Goal: Information Seeking & Learning: Find specific fact

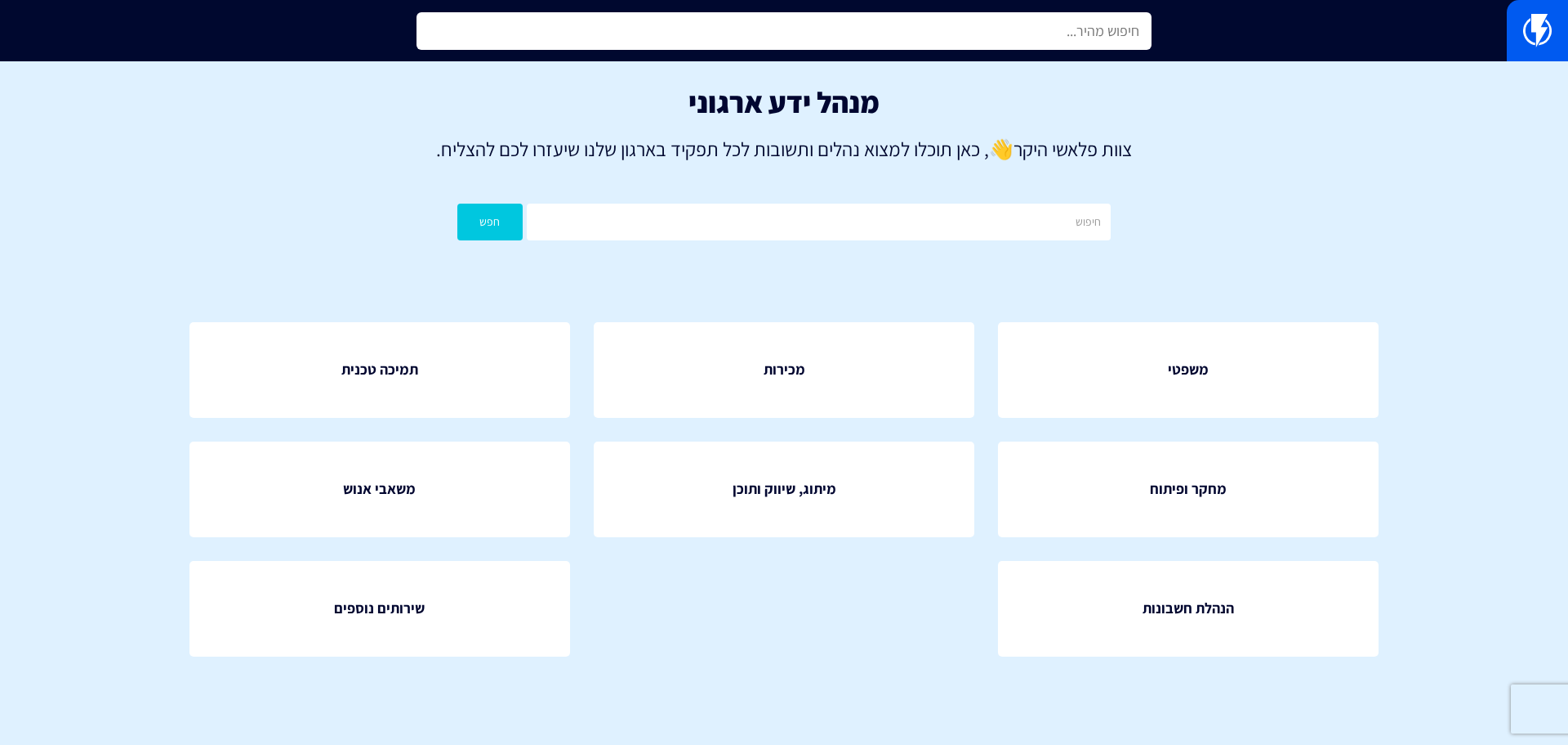
click at [1043, 21] on input "text" at bounding box center [784, 31] width 735 height 37
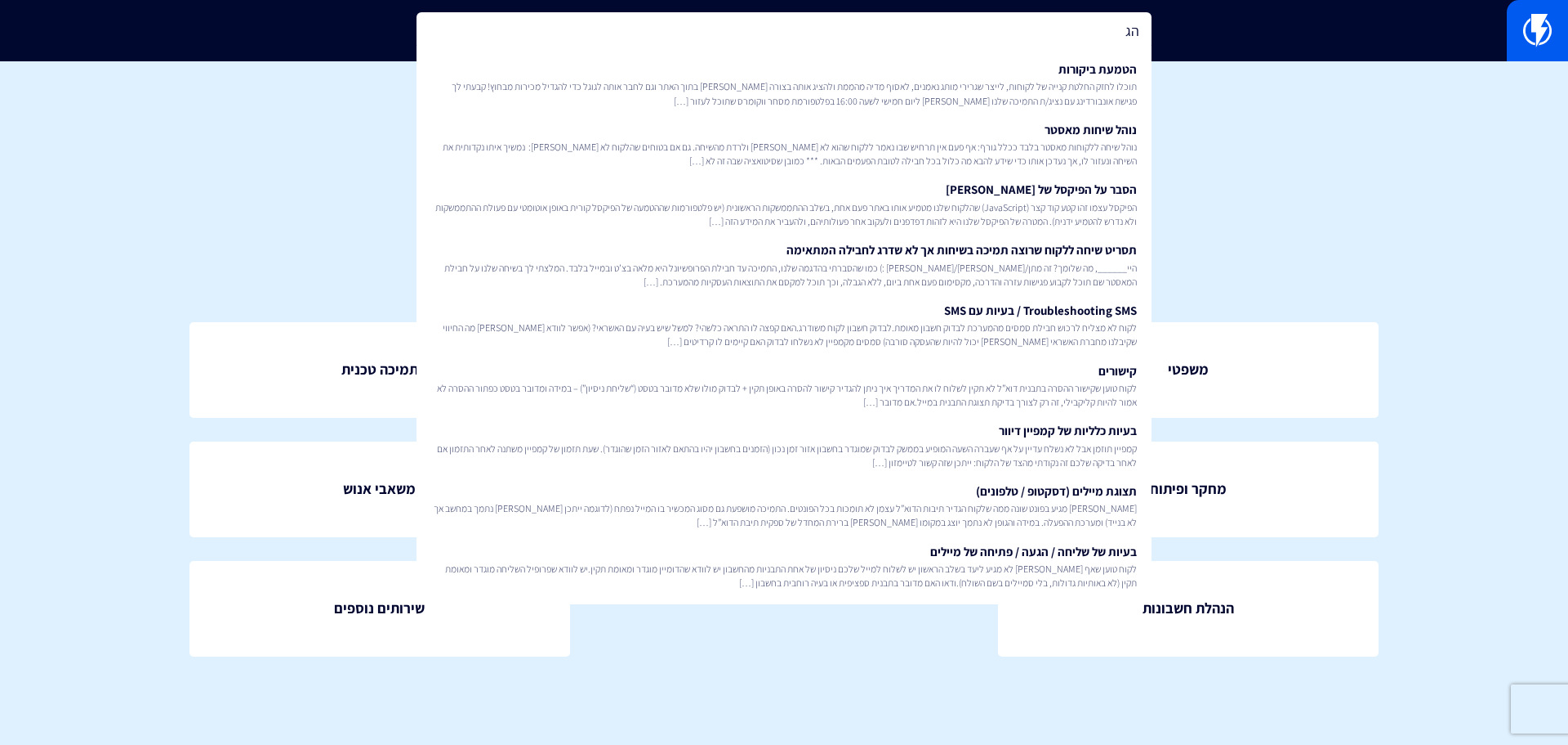
type input "ה"
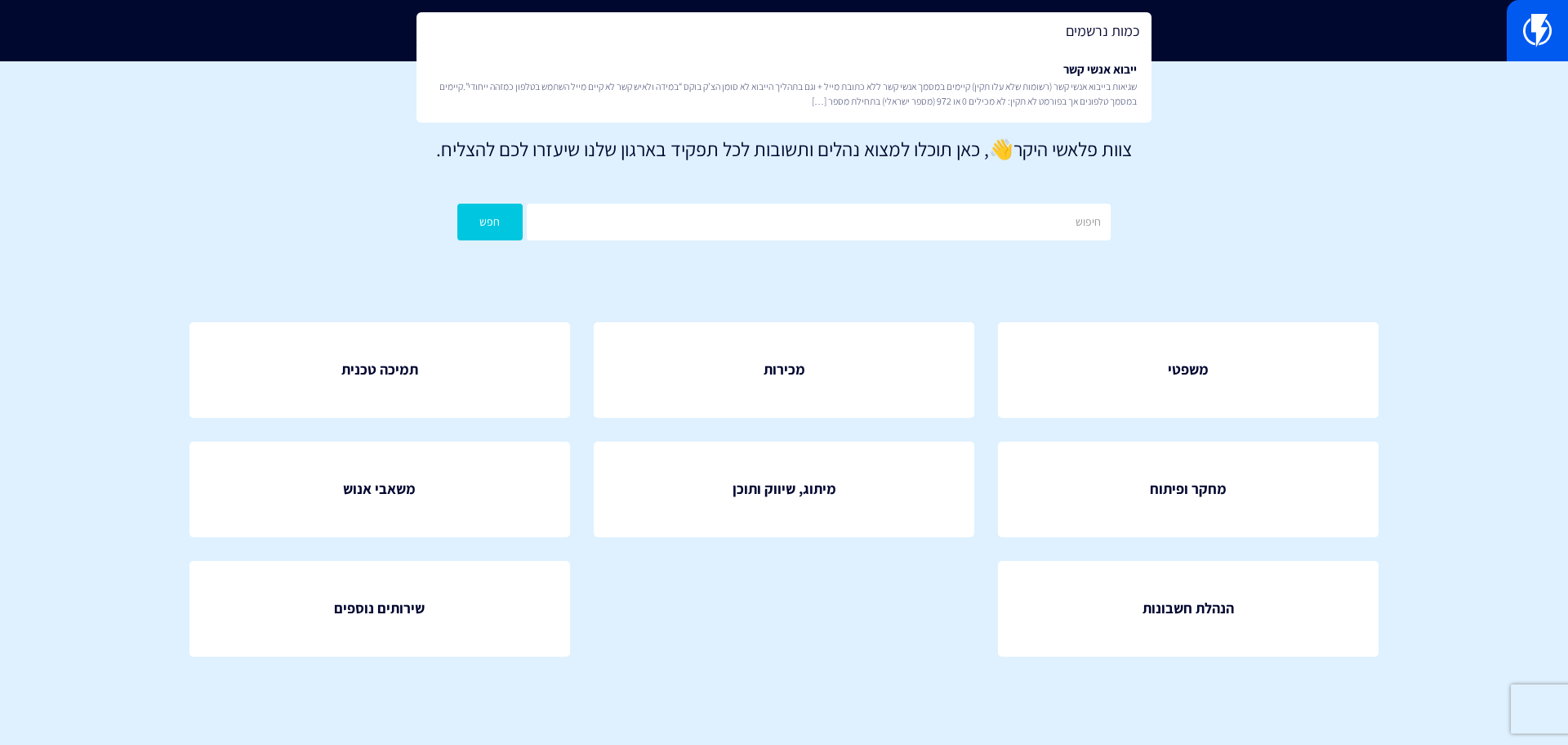
type input "כמות נרשמים"
click at [1048, 243] on div "מנהל ידע ארגוני צוות פלאשי היקר 👋 , כאן תוכלו למצוא נהלים ותשובות לכל תפקיד באר…" at bounding box center [784, 166] width 1568 height 212
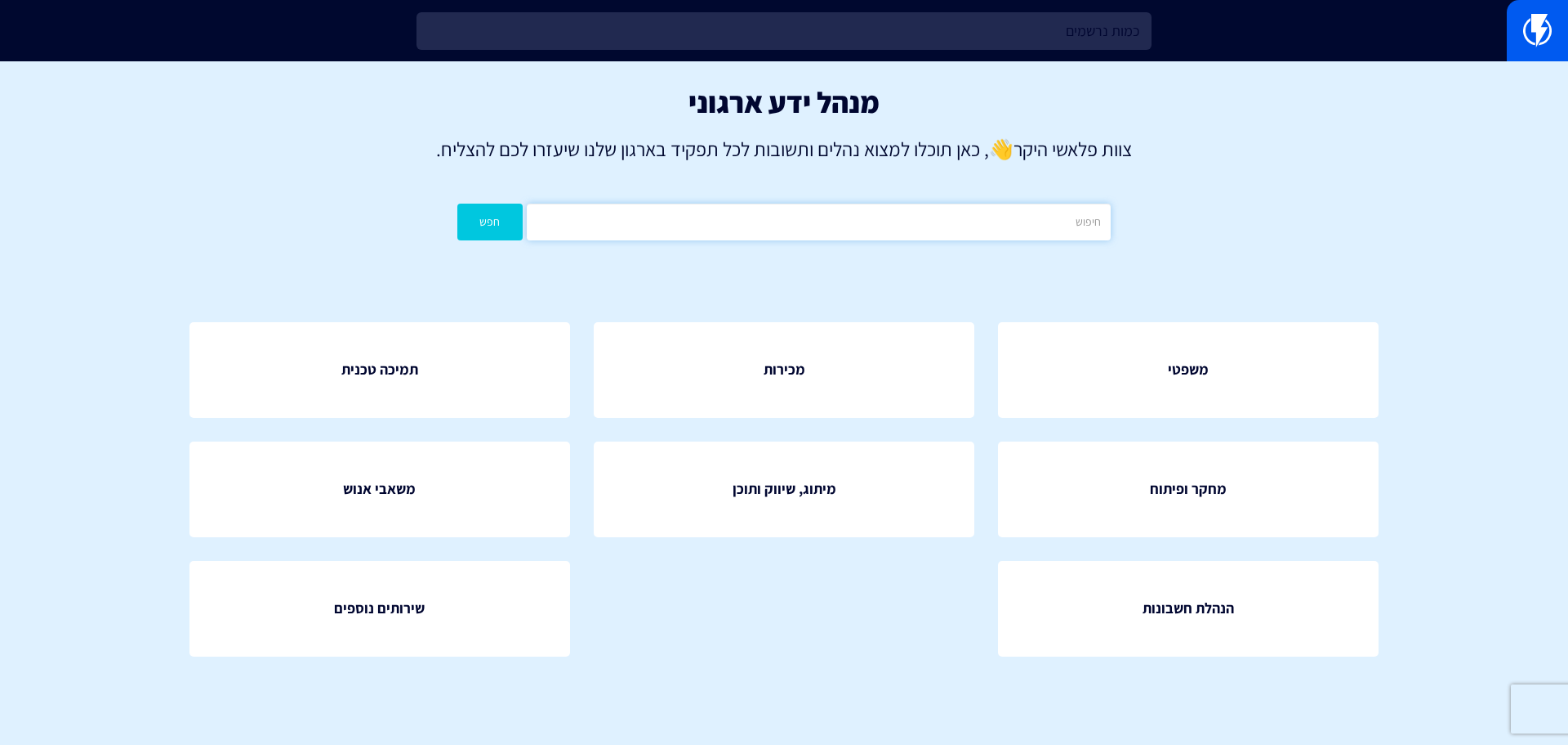
click at [1060, 235] on input "text" at bounding box center [819, 221] width 584 height 36
click at [457, 204] on button "חפש" at bounding box center [490, 221] width 65 height 36
click at [1050, 229] on input "כמות נרשמים" at bounding box center [819, 221] width 584 height 36
type input "הגבלה"
click at [457, 204] on button "חפש" at bounding box center [490, 221] width 65 height 36
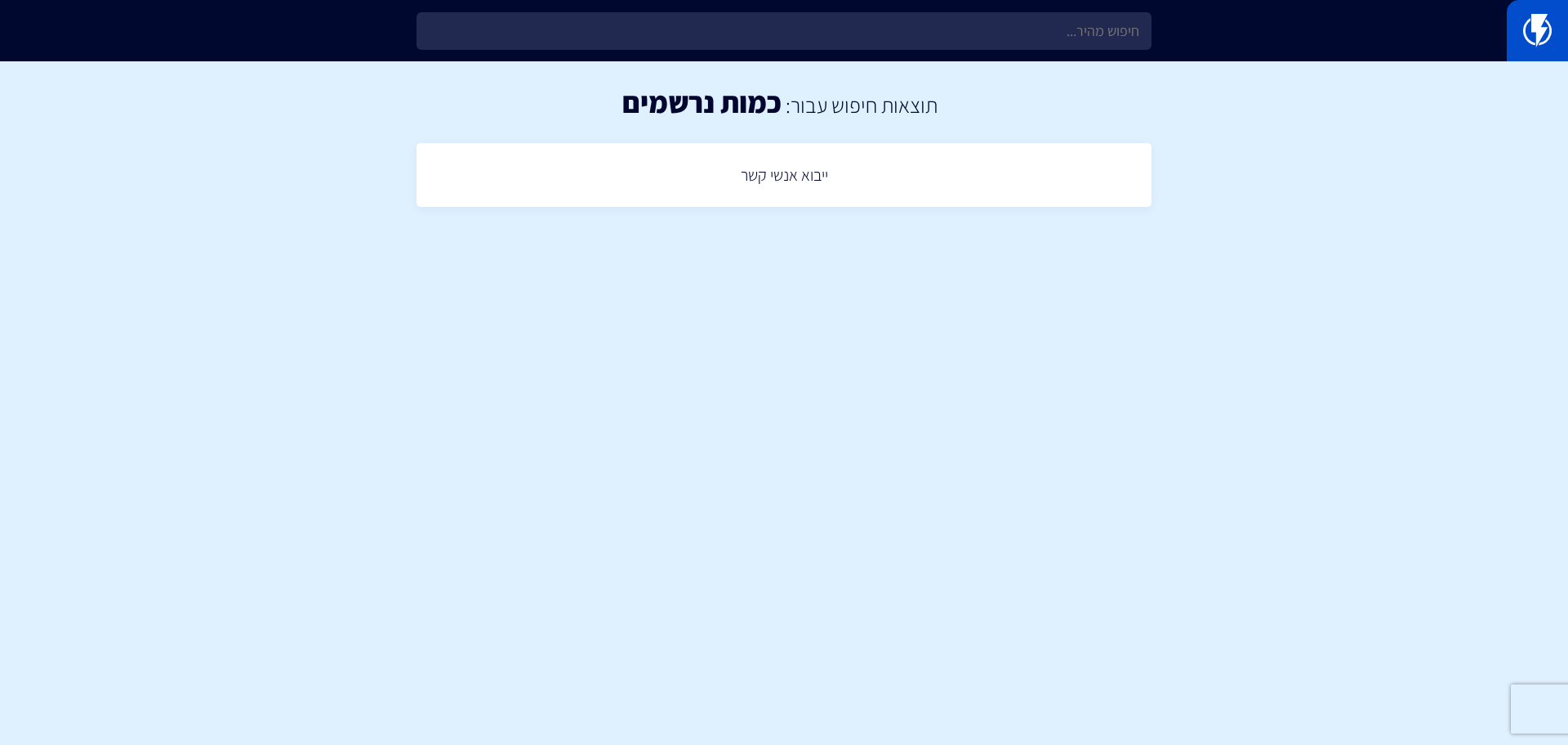
click at [1560, 18] on link at bounding box center [1538, 31] width 61 height 61
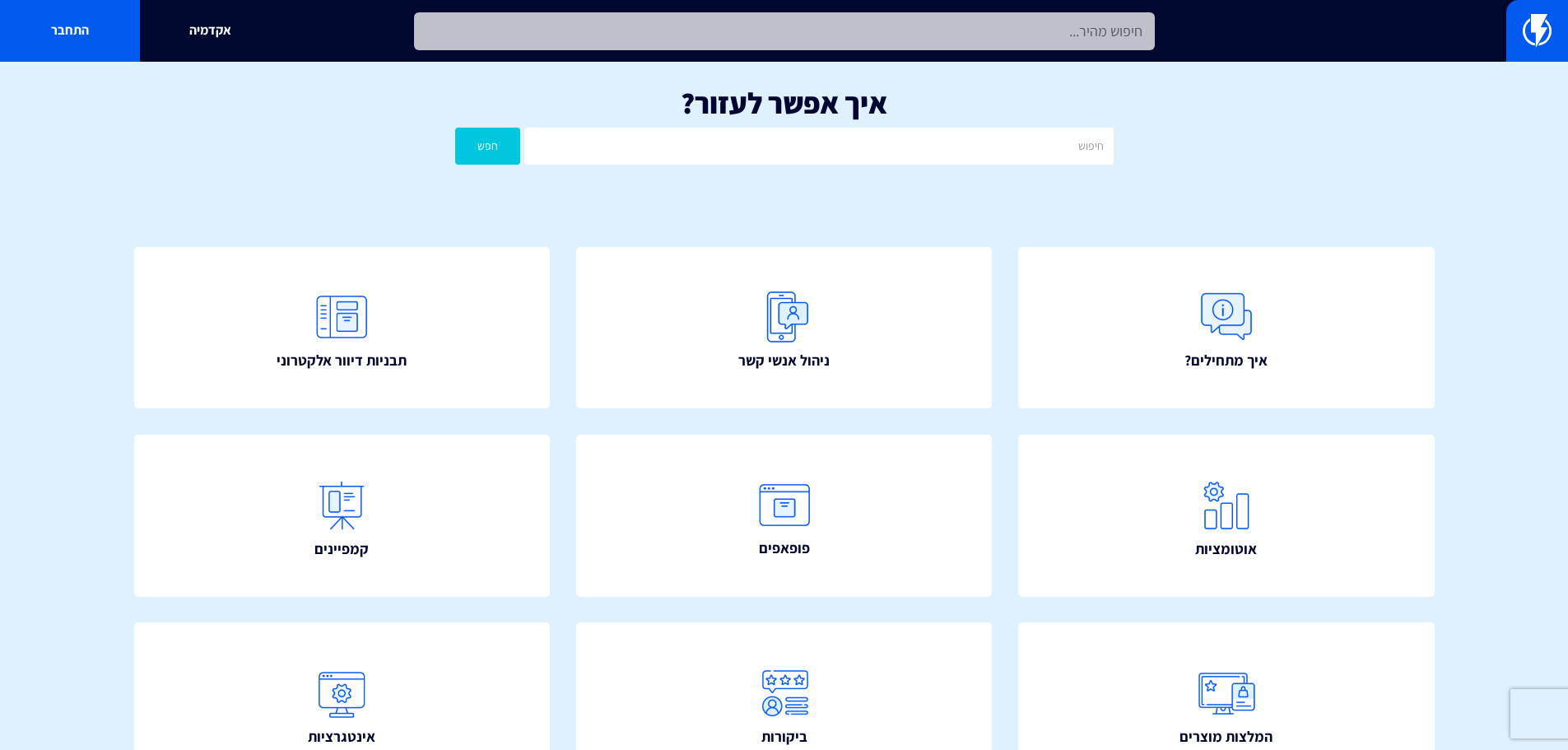
click at [845, 46] on input "text" at bounding box center [784, 31] width 740 height 38
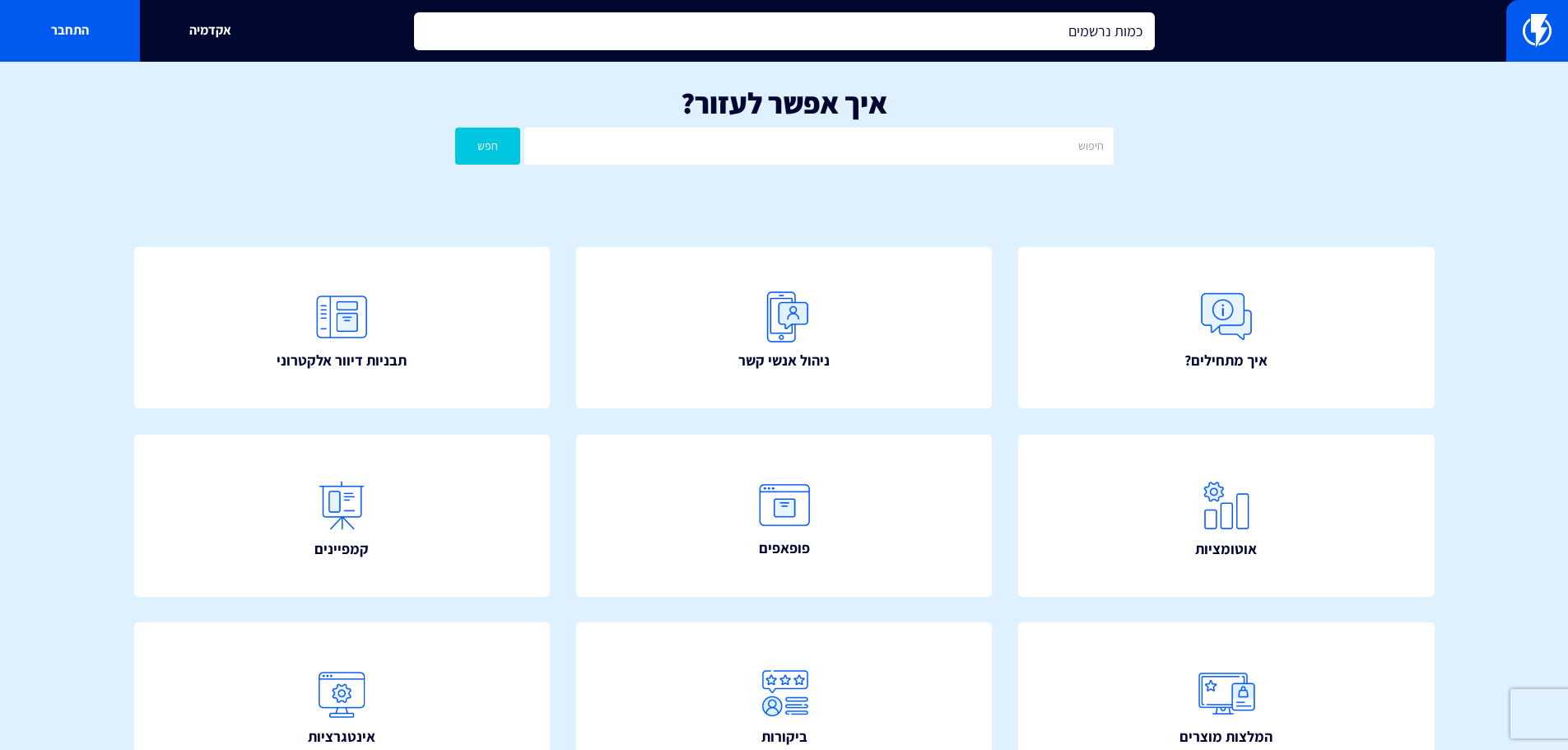
type input "כמות נרשמים"
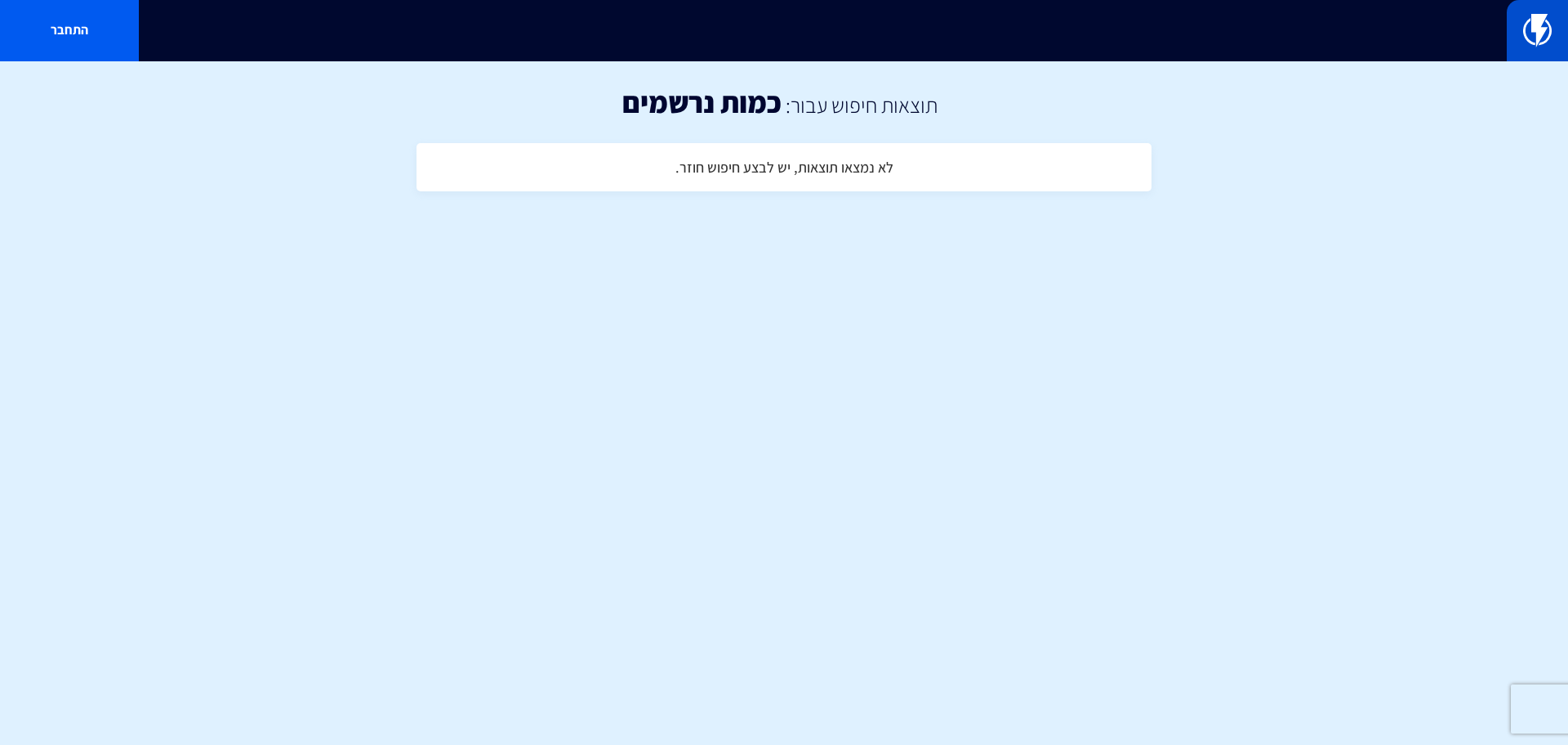
click at [1511, 33] on link at bounding box center [1538, 31] width 61 height 61
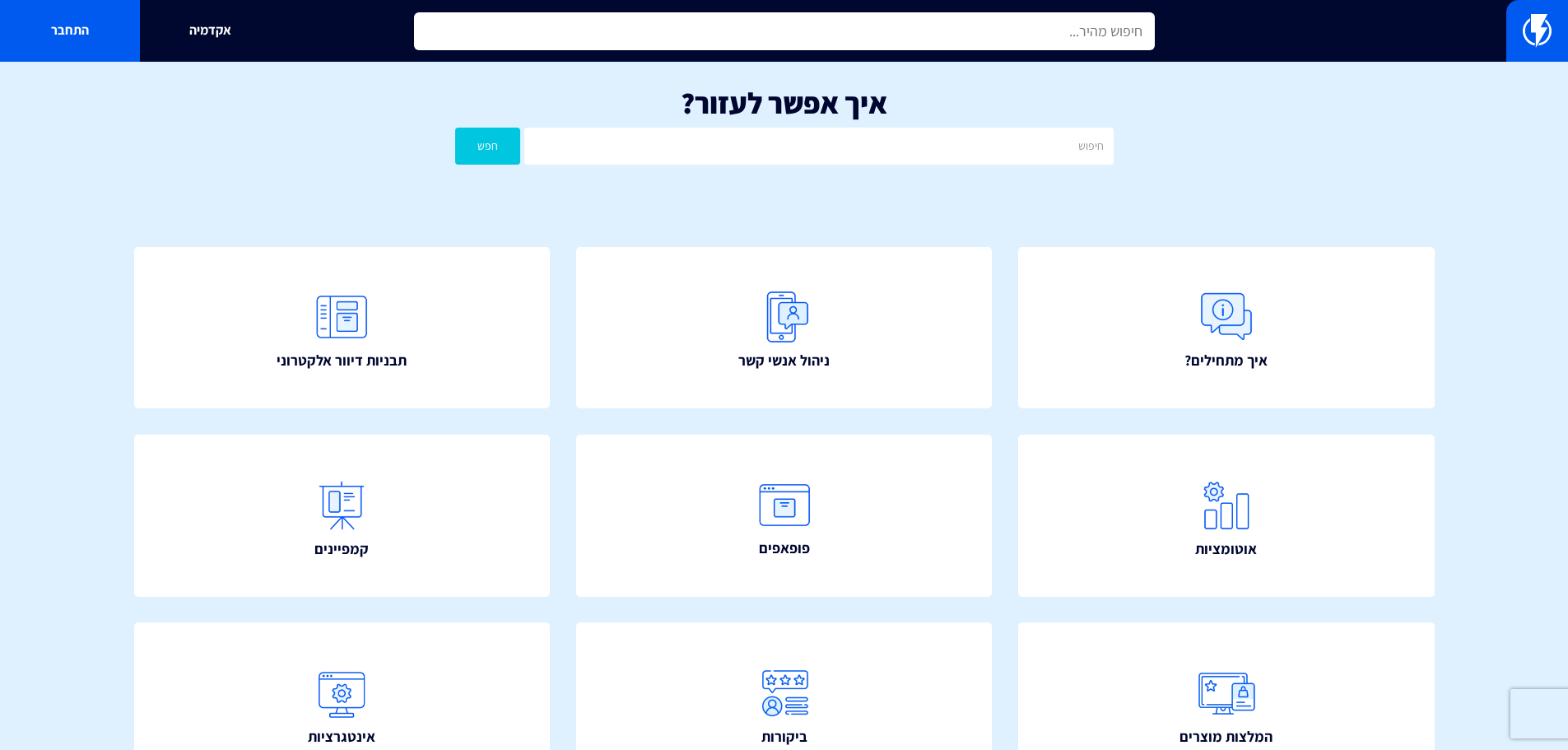
click at [1007, 30] on input "text" at bounding box center [784, 31] width 740 height 38
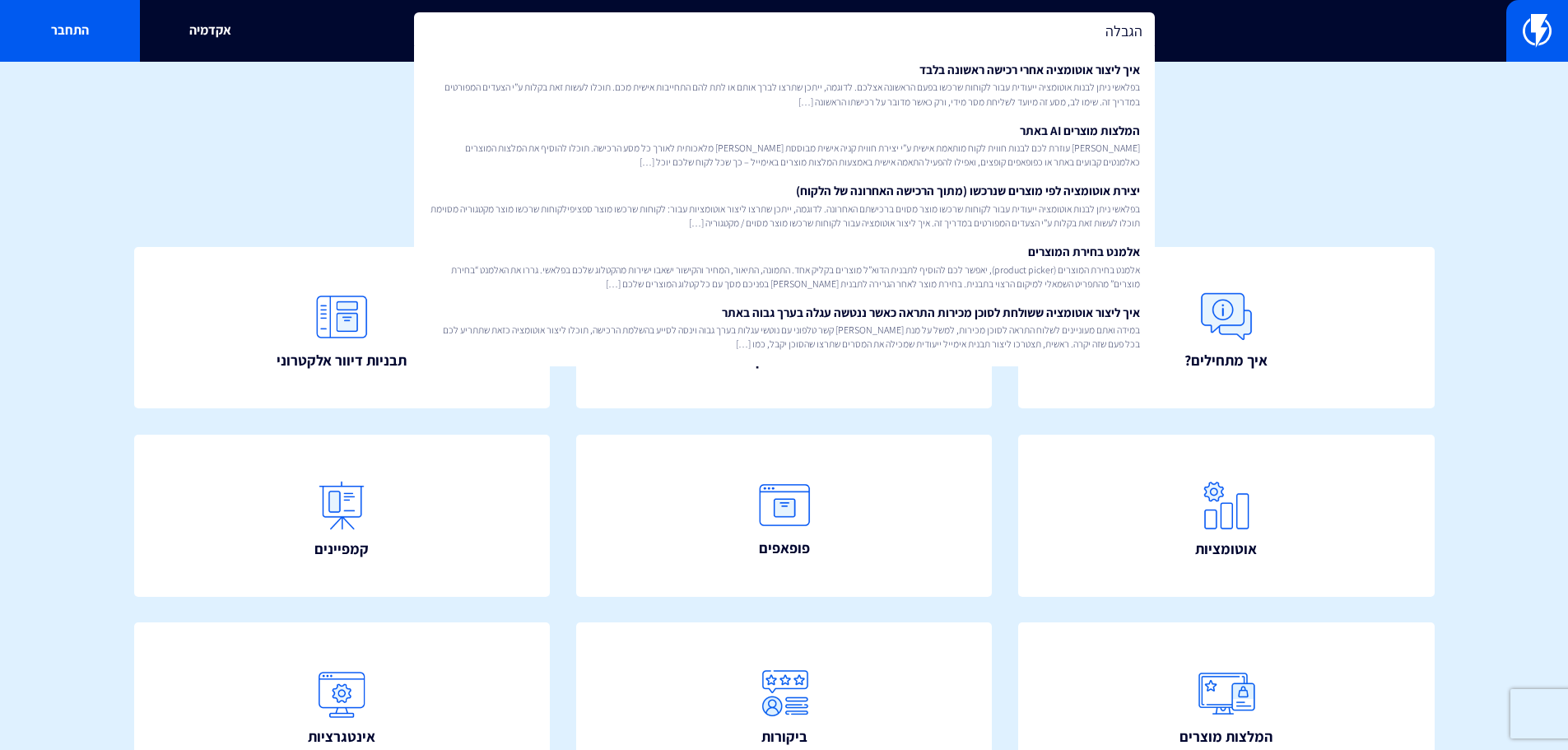
type input "הגבלה"
